Goal: Task Accomplishment & Management: Manage account settings

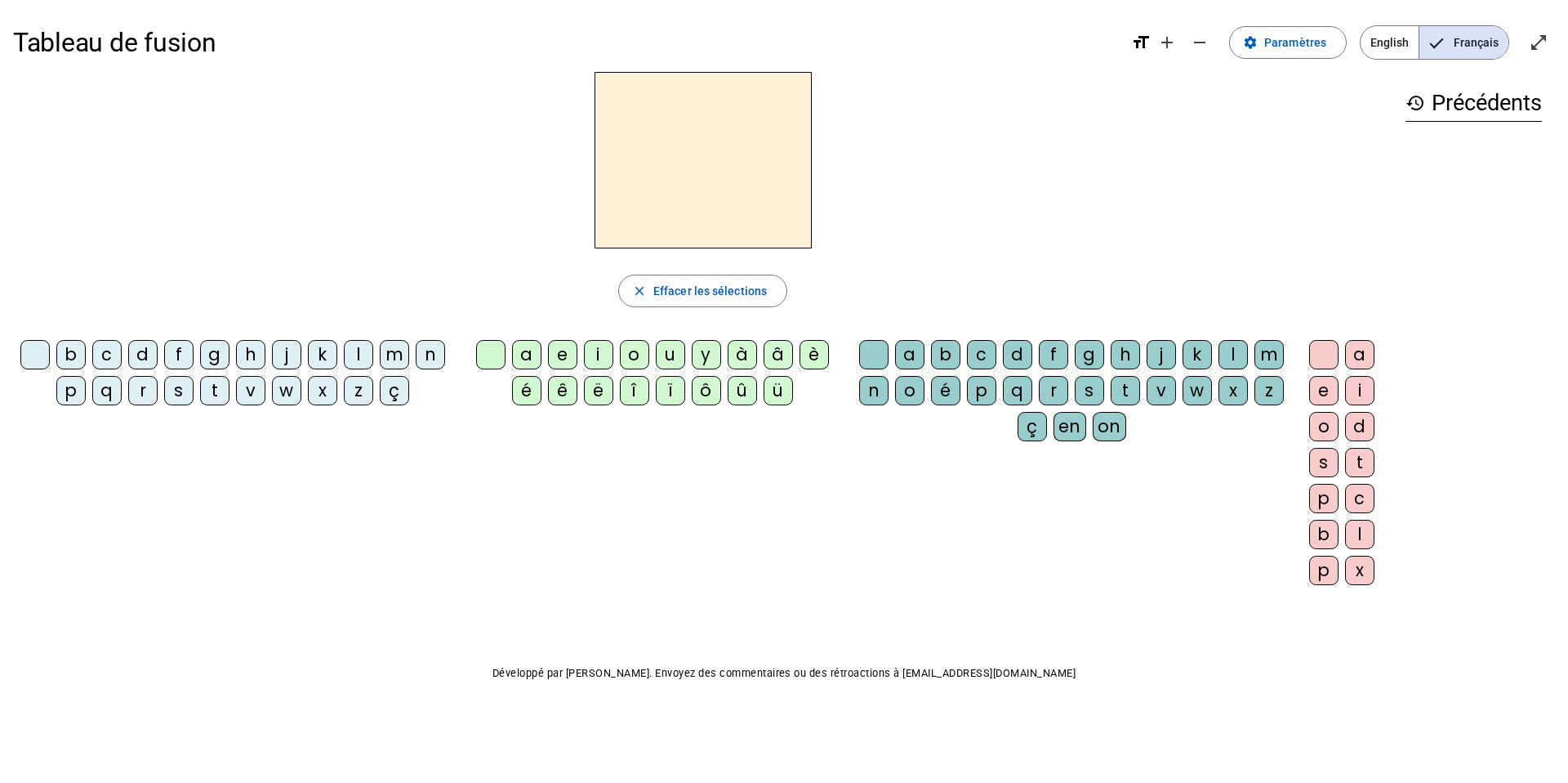
click at [357, 389] on div "z" at bounding box center [358, 390] width 29 height 29
click at [629, 346] on div "o" at bounding box center [634, 354] width 29 height 29
click at [948, 389] on div "é" at bounding box center [945, 390] width 29 height 29
click at [420, 352] on div "n" at bounding box center [430, 354] width 29 height 29
click at [908, 347] on div "a" at bounding box center [909, 354] width 29 height 29
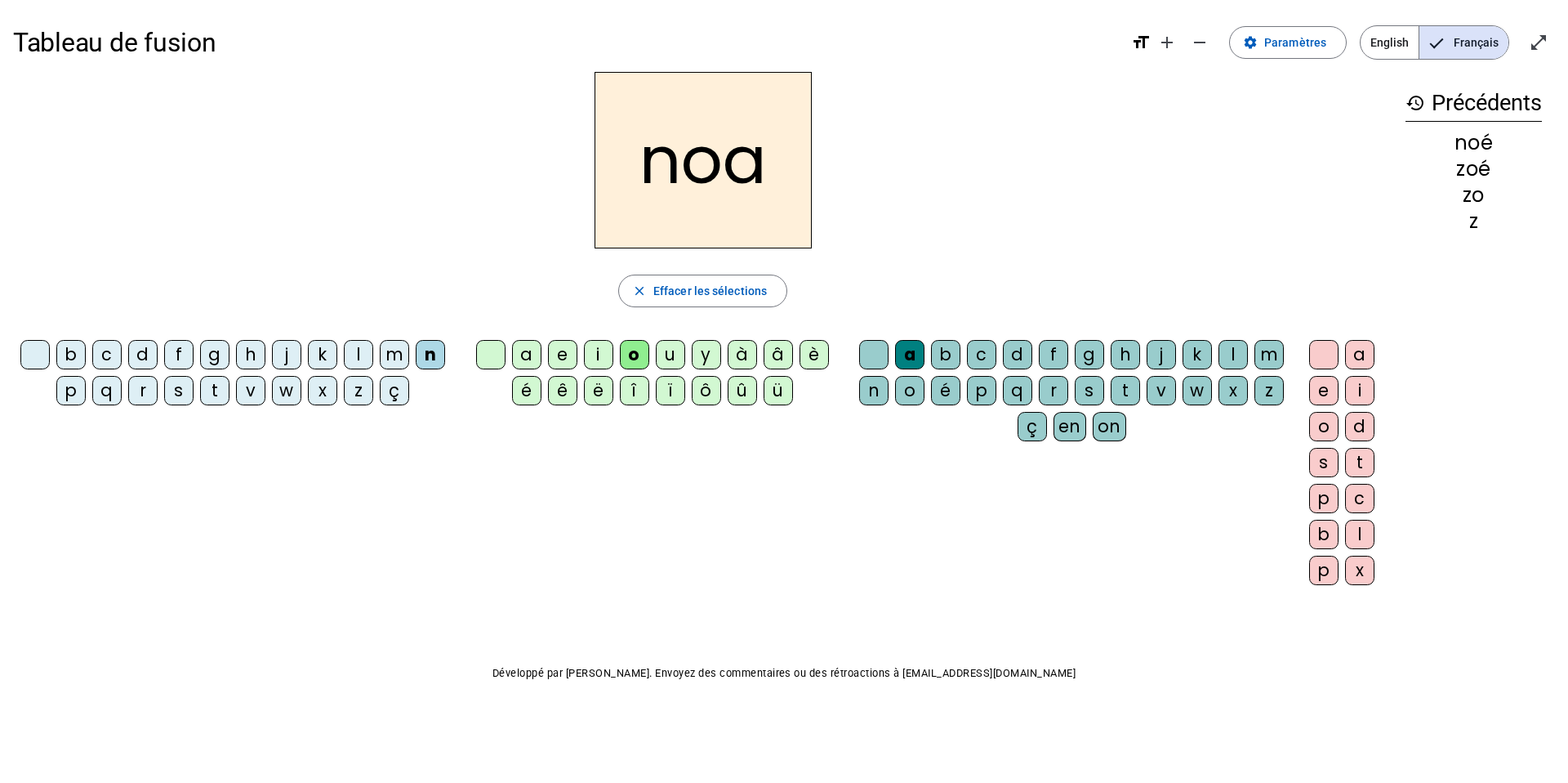
click at [65, 354] on div "b" at bounding box center [70, 354] width 29 height 29
click at [484, 351] on div at bounding box center [490, 354] width 29 height 29
click at [1240, 356] on div "l" at bounding box center [1233, 354] width 29 height 29
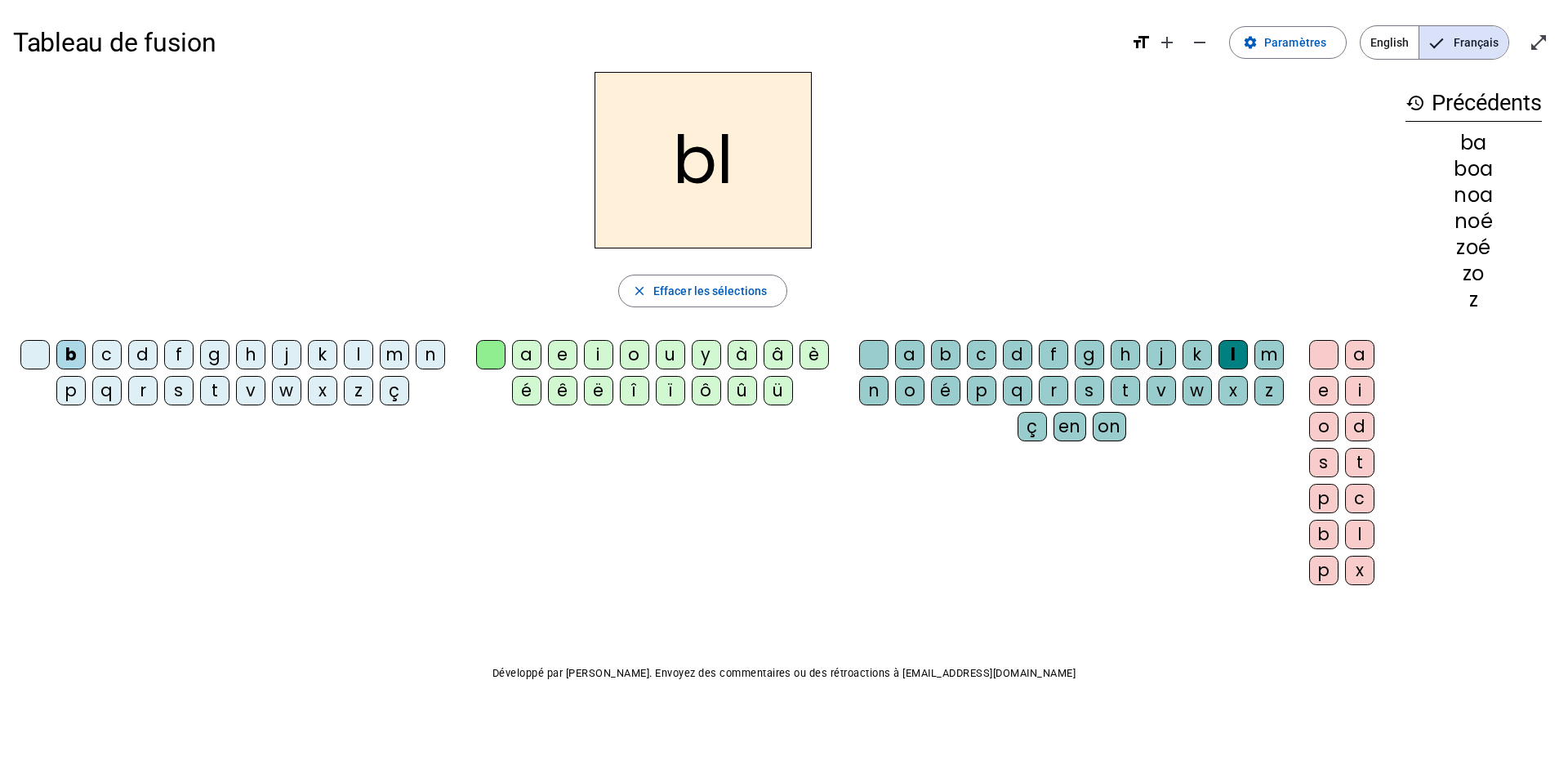
click at [1357, 351] on div "a" at bounding box center [1359, 354] width 29 height 29
click at [1316, 44] on span "Paramètres" at bounding box center [1295, 42] width 62 height 19
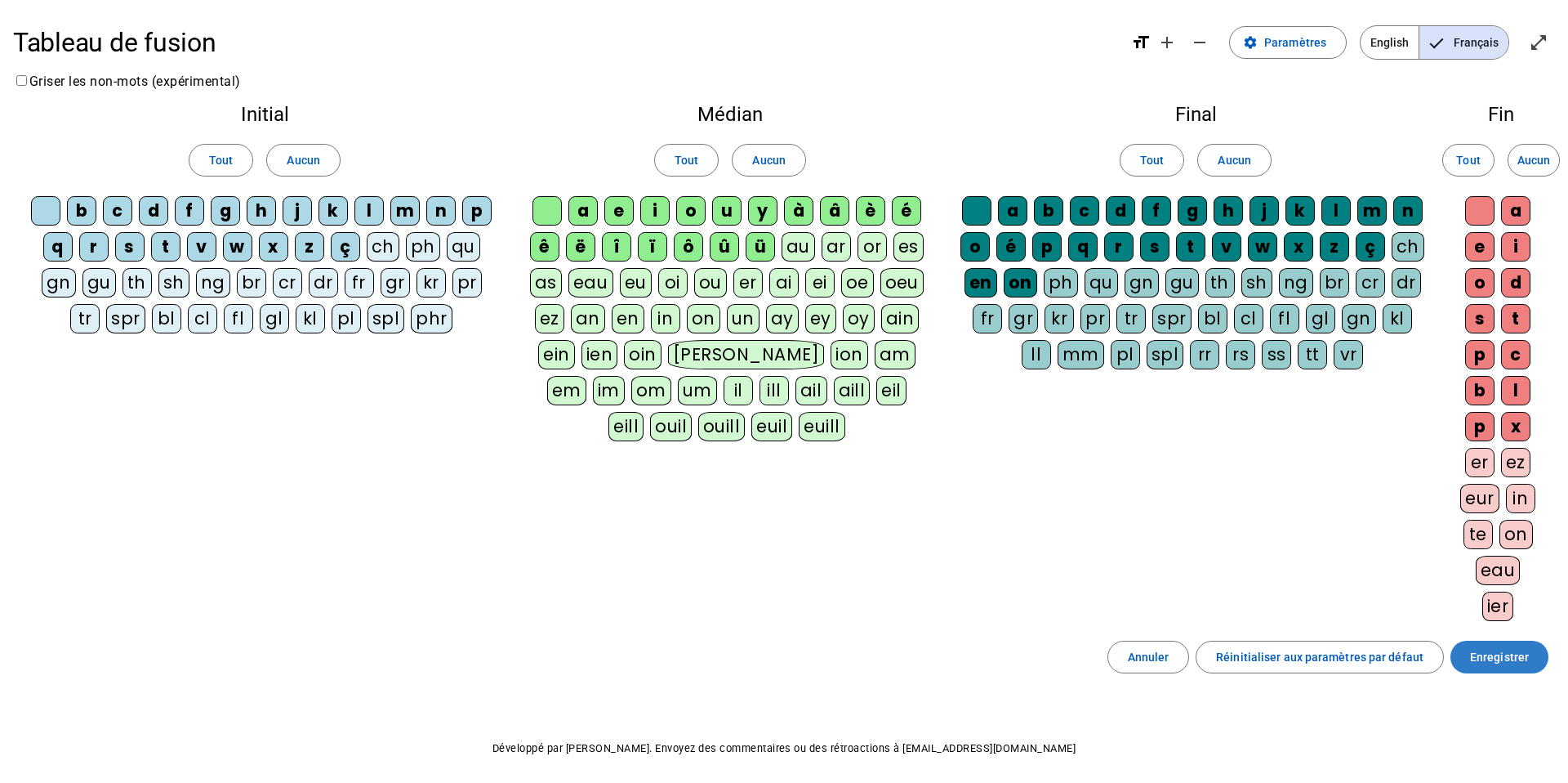
click at [1498, 654] on span "Enregistrer" at bounding box center [1499, 657] width 59 height 19
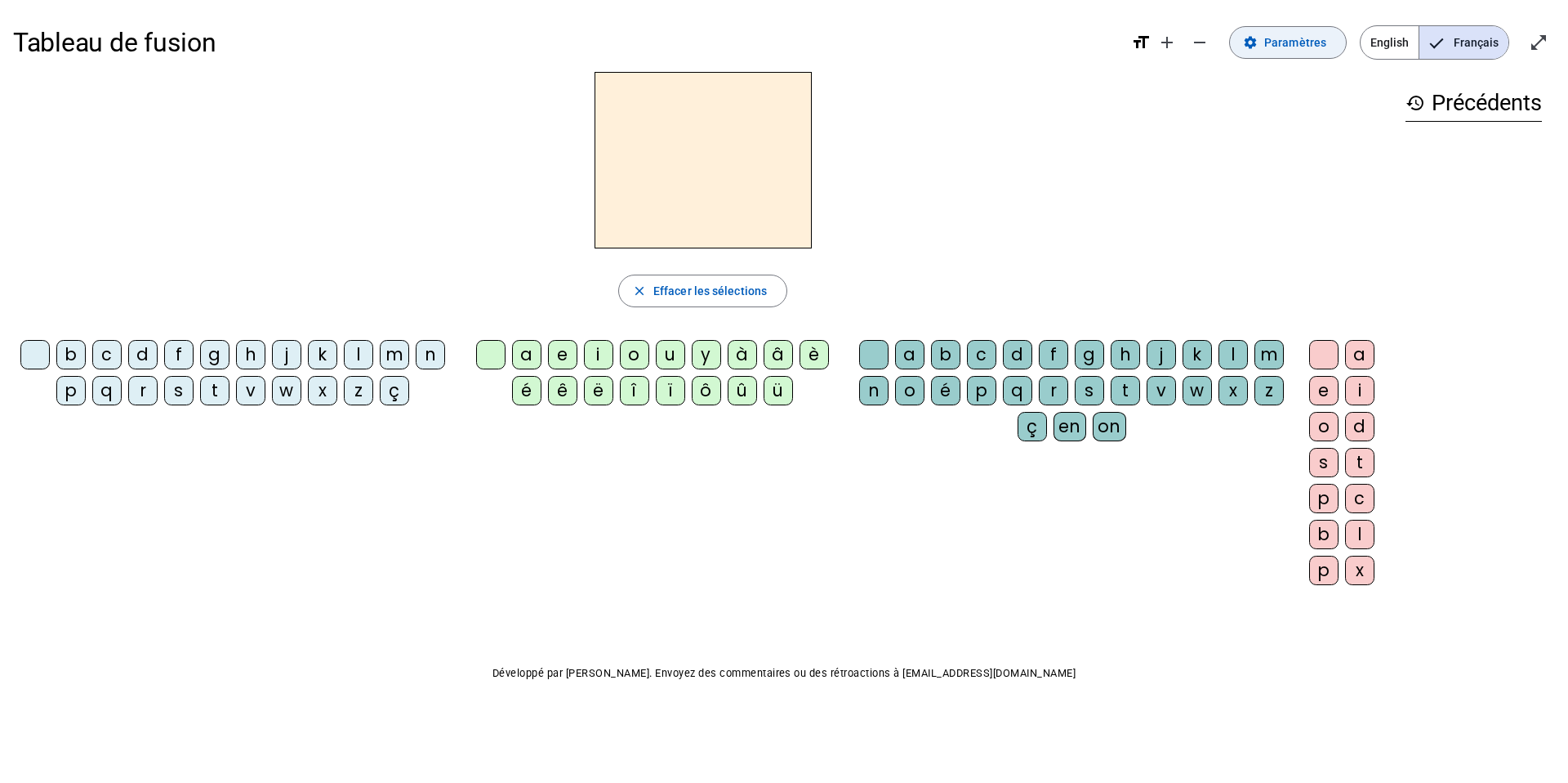
click at [1314, 39] on span "Paramètres" at bounding box center [1295, 42] width 62 height 19
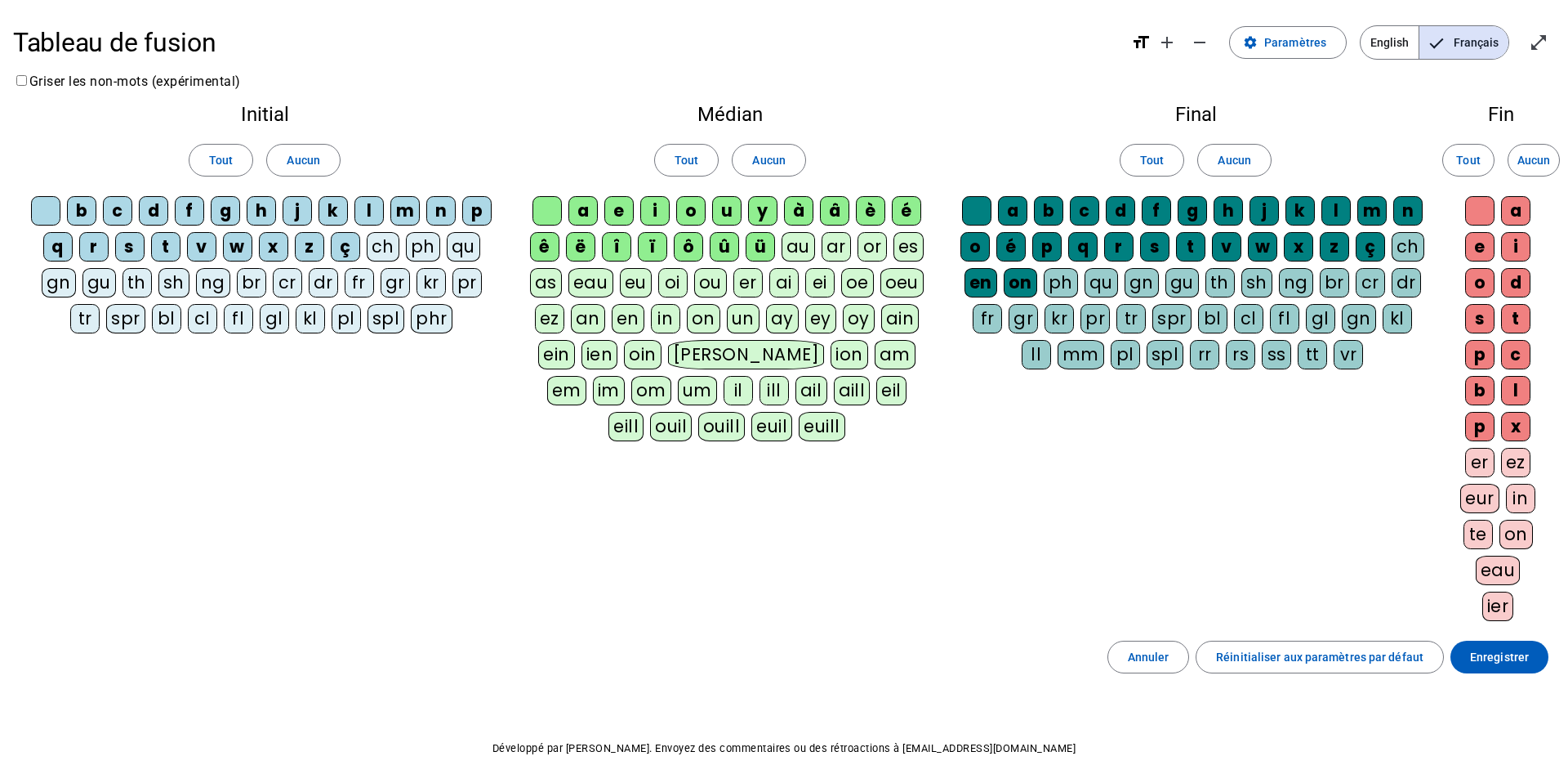
click at [171, 320] on div "bl" at bounding box center [166, 318] width 29 height 29
click at [207, 317] on div "cl" at bounding box center [202, 318] width 29 height 29
click at [240, 315] on div "fl" at bounding box center [238, 318] width 29 height 29
click at [279, 318] on div "gl" at bounding box center [274, 318] width 29 height 29
click at [380, 240] on div "ch" at bounding box center [382, 246] width 33 height 29
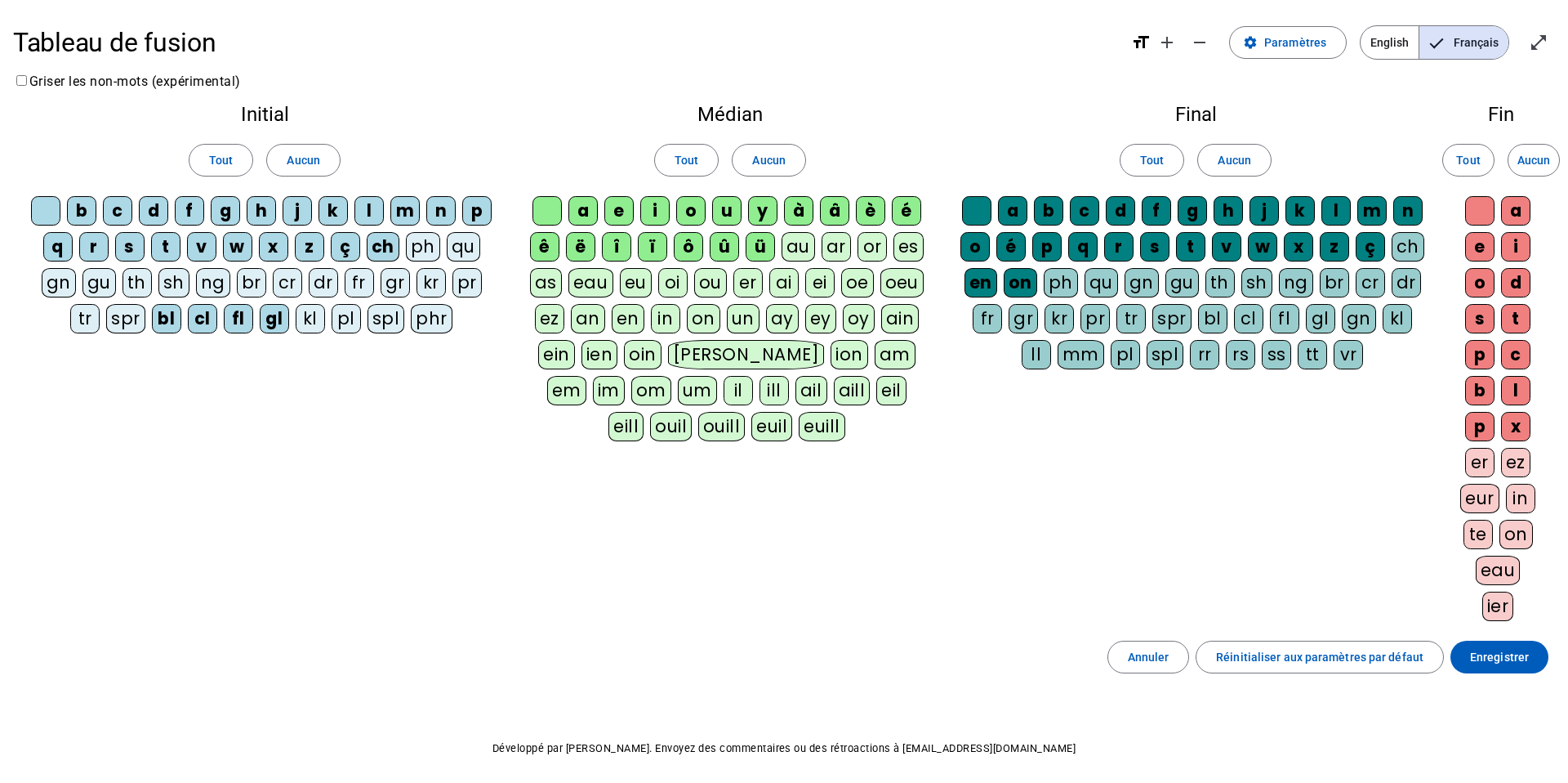
click at [411, 241] on div "ph" at bounding box center [423, 246] width 34 height 29
click at [453, 245] on div "qu" at bounding box center [462, 246] width 33 height 29
click at [464, 273] on div "pr" at bounding box center [467, 282] width 29 height 29
click at [397, 277] on div "gr" at bounding box center [394, 282] width 29 height 29
click at [51, 282] on div "gn" at bounding box center [58, 282] width 34 height 29
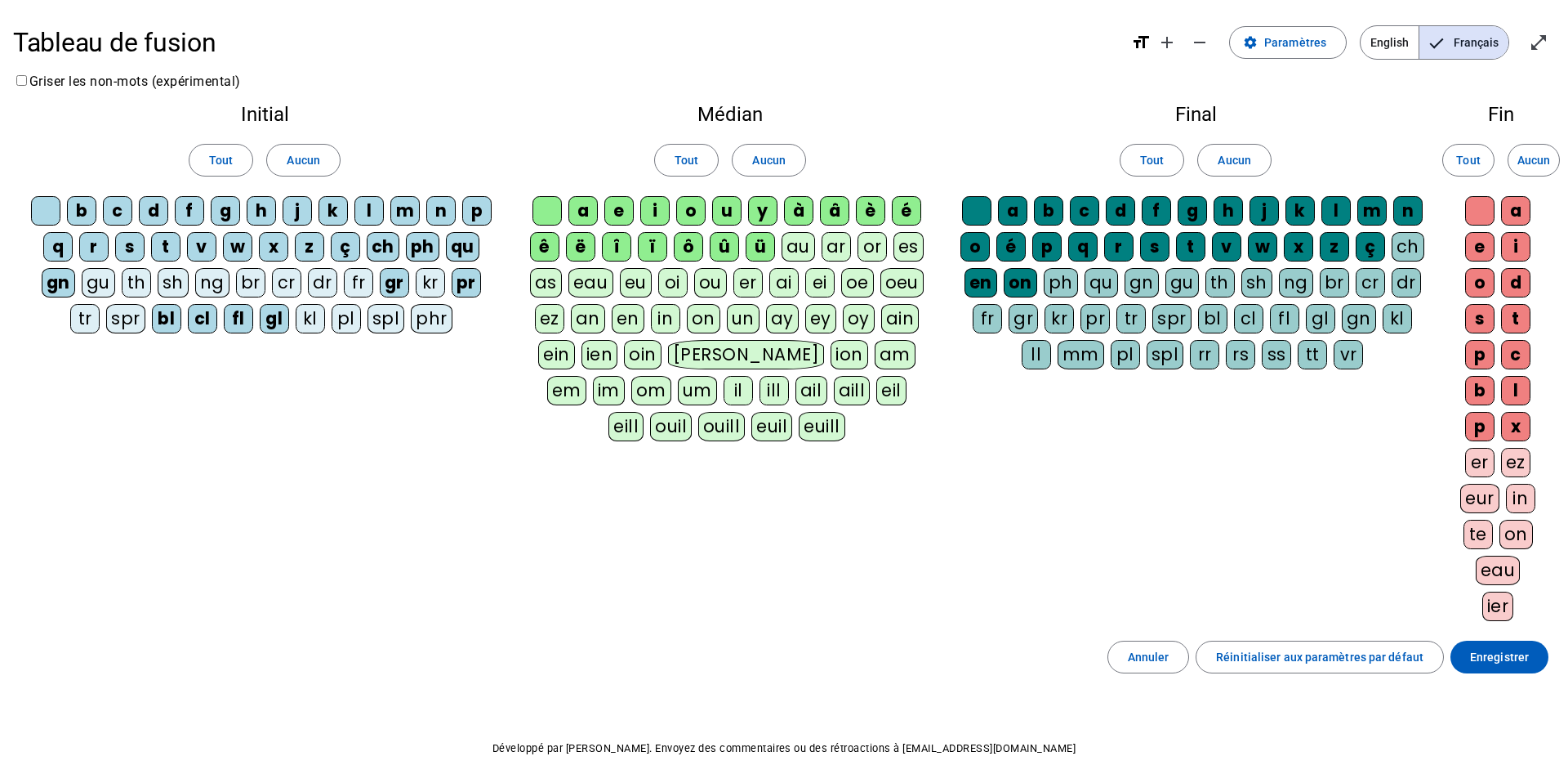
click at [96, 282] on div "gu" at bounding box center [99, 282] width 33 height 29
click at [85, 318] on div "tr" at bounding box center [85, 318] width 29 height 29
click at [143, 284] on div "th" at bounding box center [136, 282] width 29 height 29
click at [335, 320] on div "pl" at bounding box center [346, 318] width 29 height 29
click at [262, 279] on div "br" at bounding box center [250, 282] width 29 height 29
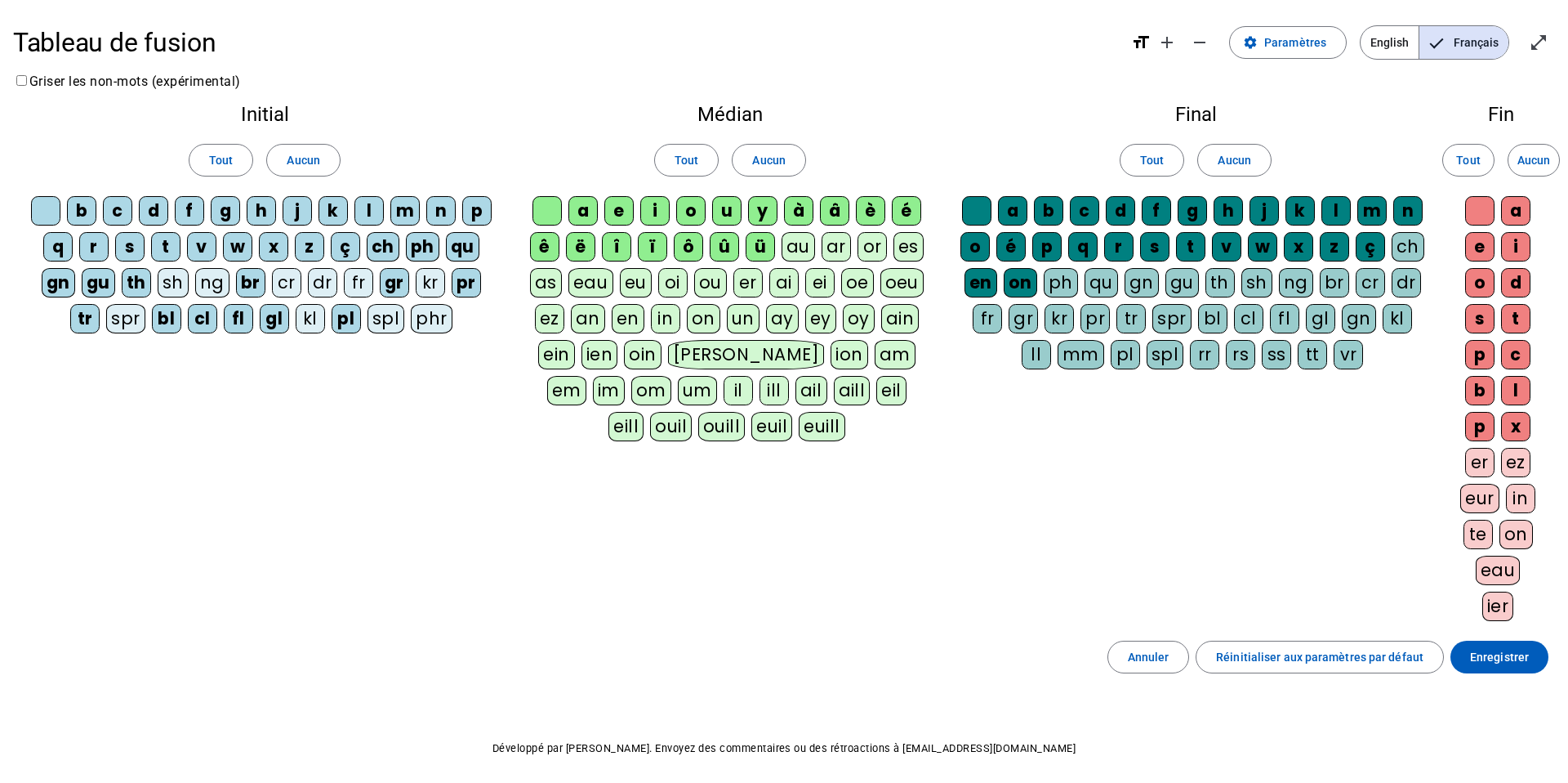
click at [283, 285] on div "cr" at bounding box center [286, 282] width 29 height 29
click at [334, 277] on div "dr" at bounding box center [322, 282] width 29 height 29
click at [359, 279] on div "fr" at bounding box center [358, 282] width 29 height 29
click at [1522, 654] on span "Enregistrer" at bounding box center [1499, 657] width 59 height 19
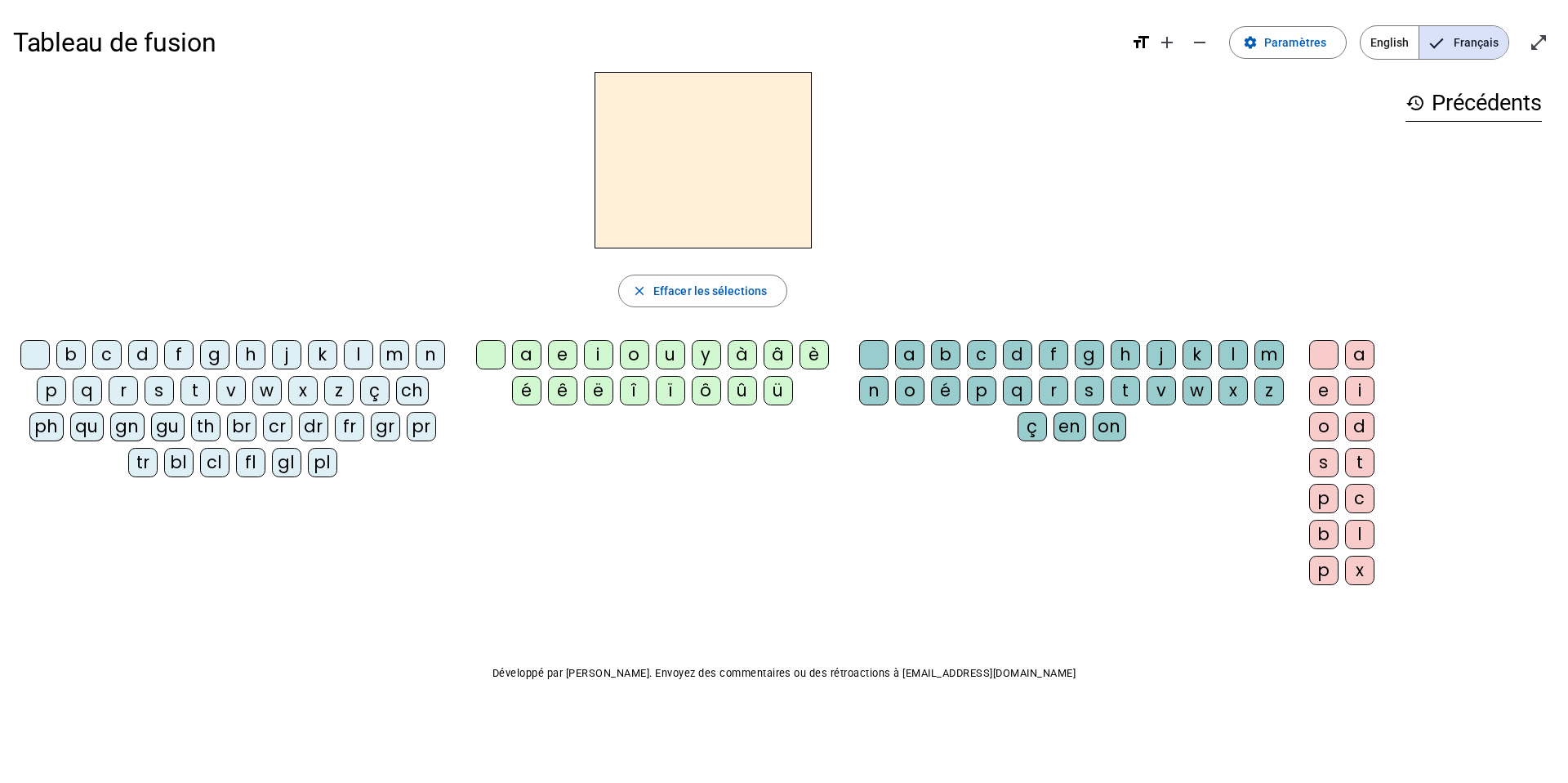
click at [181, 459] on div "bl" at bounding box center [178, 462] width 29 height 29
click at [525, 387] on div "é" at bounding box center [526, 390] width 29 height 29
click at [218, 463] on div "cl" at bounding box center [214, 462] width 29 height 29
click at [908, 387] on div "o" at bounding box center [909, 390] width 29 height 29
click at [356, 358] on div "l" at bounding box center [358, 354] width 29 height 29
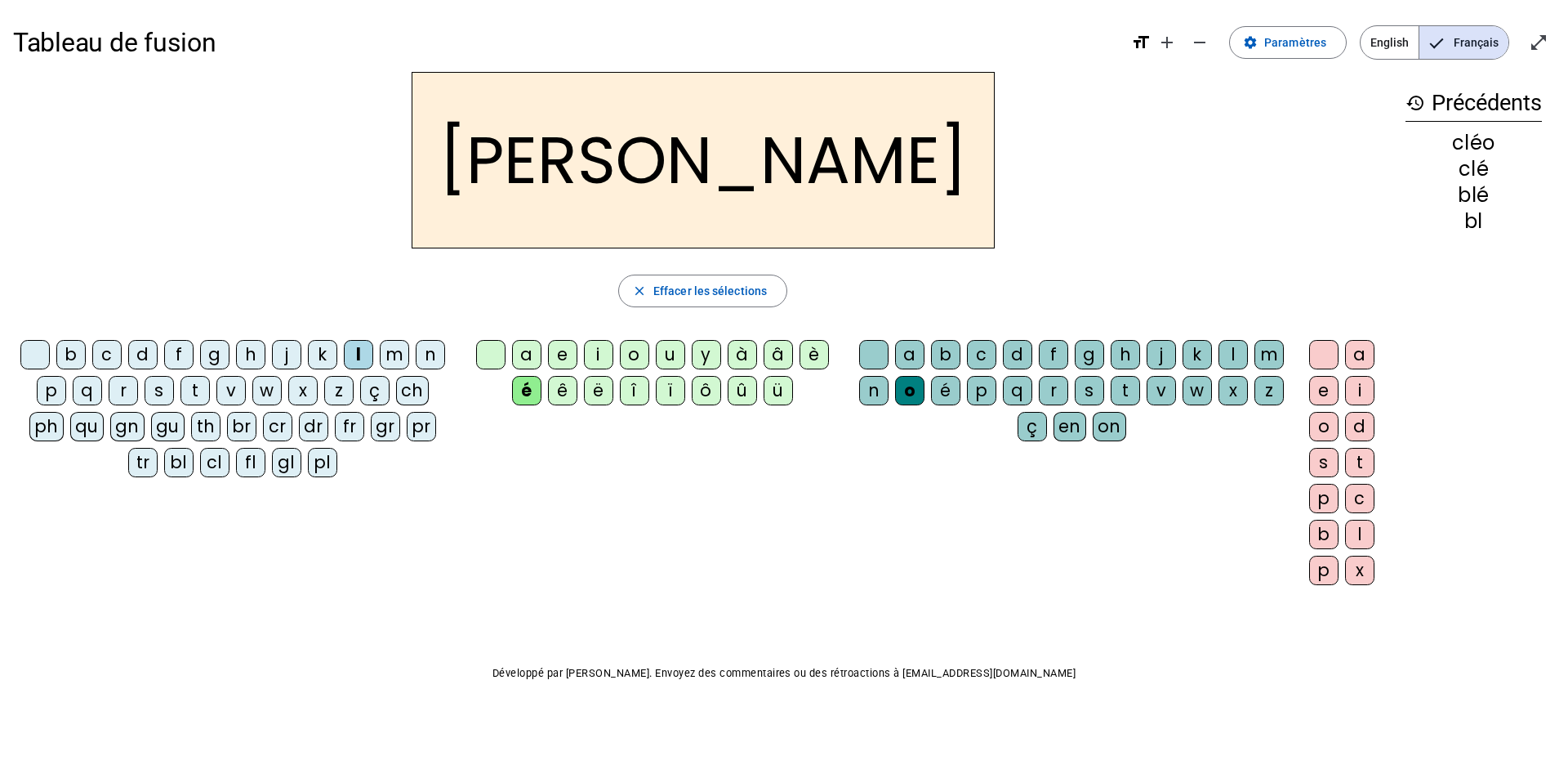
click at [910, 347] on div "a" at bounding box center [909, 354] width 29 height 29
